Goal: Task Accomplishment & Management: Complete application form

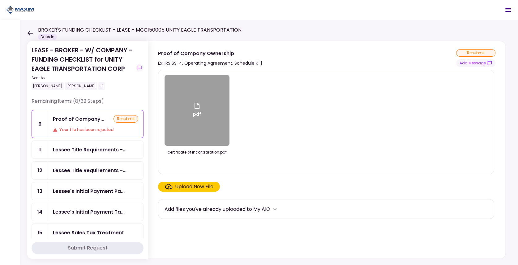
click at [29, 33] on icon at bounding box center [31, 33] width 6 height 4
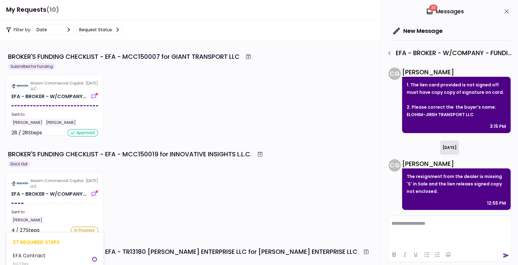
scroll to position [206, 0]
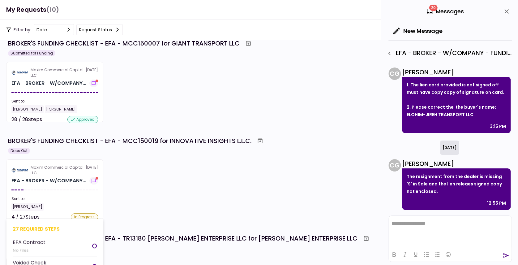
click at [59, 197] on div "Sent to:" at bounding box center [54, 199] width 87 height 6
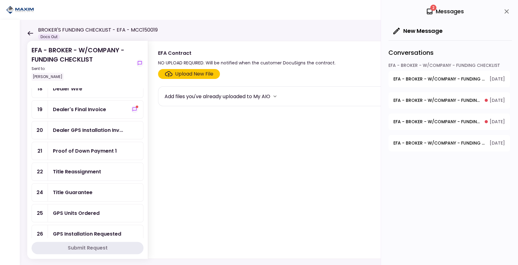
scroll to position [227, 0]
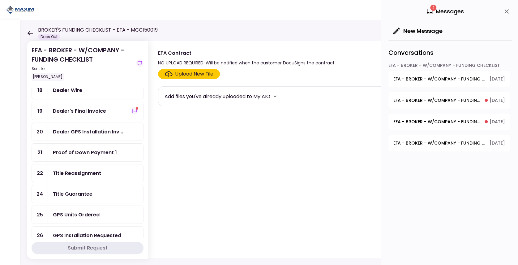
drag, startPoint x: 63, startPoint y: 182, endPoint x: 123, endPoint y: 126, distance: 81.8
click at [63, 190] on div "Title Guarantee" at bounding box center [73, 194] width 40 height 8
click at [176, 73] on div "Upload New File" at bounding box center [194, 73] width 38 height 7
click at [0, 0] on input "Upload New File" at bounding box center [0, 0] width 0 height 0
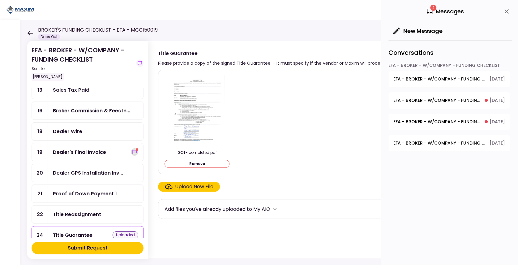
click at [132, 150] on icon "show-messages" at bounding box center [134, 152] width 4 height 4
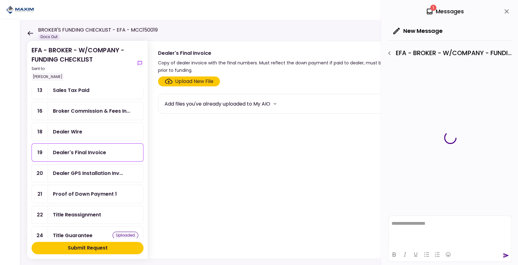
scroll to position [186, 0]
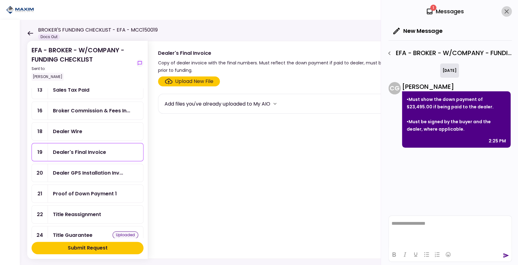
click at [506, 10] on icon "close" at bounding box center [506, 11] width 7 height 7
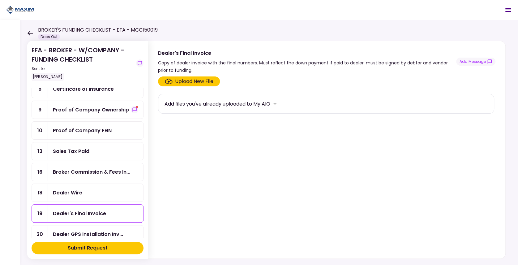
scroll to position [103, 0]
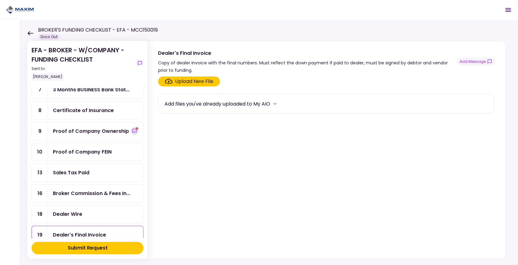
click at [136, 127] on span "show-messages" at bounding box center [137, 128] width 2 height 2
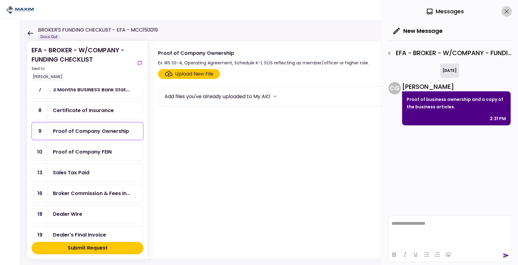
click at [507, 12] on icon "close" at bounding box center [506, 11] width 4 height 4
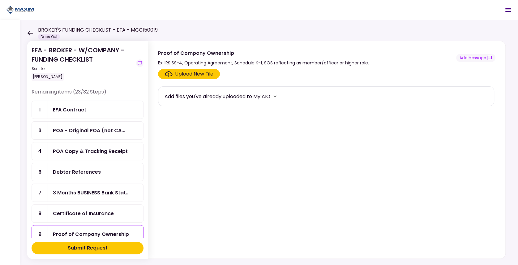
click at [75, 250] on div "Submit Request" at bounding box center [88, 247] width 40 height 7
